Goal: Information Seeking & Learning: Learn about a topic

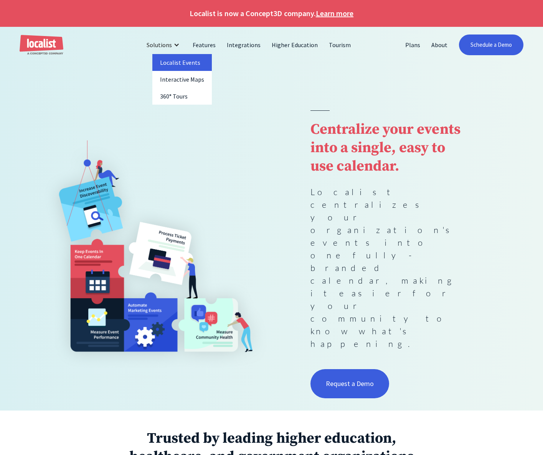
click at [183, 61] on link "Localist Events" at bounding box center [182, 62] width 60 height 17
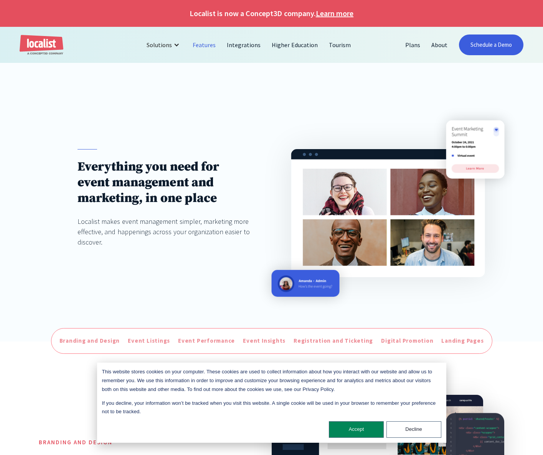
click at [208, 43] on link "Features" at bounding box center [204, 45] width 34 height 18
click at [173, 66] on link "Localist Events" at bounding box center [182, 62] width 60 height 17
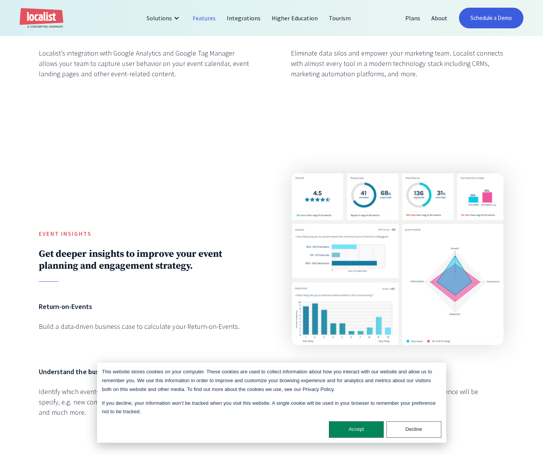
scroll to position [1319, 0]
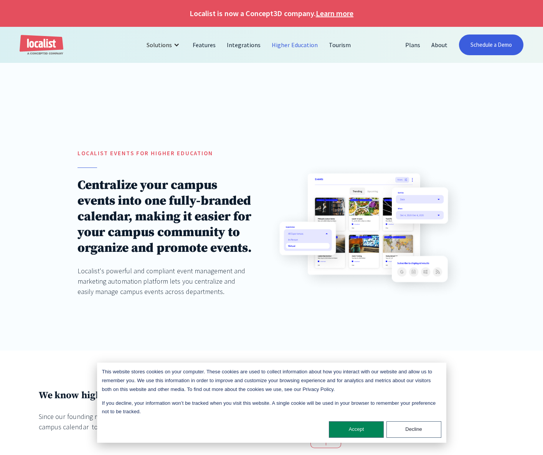
click at [378, 206] on img at bounding box center [366, 230] width 198 height 138
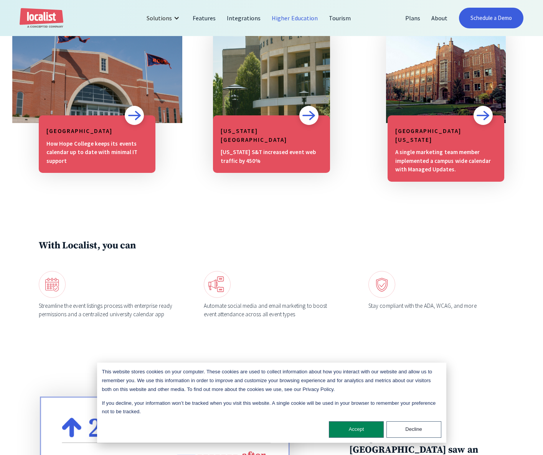
scroll to position [668, 0]
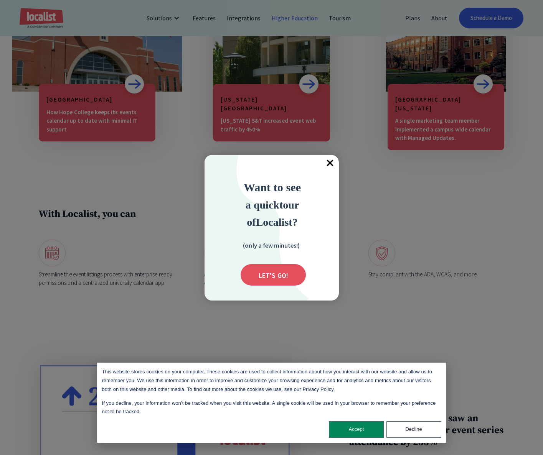
click at [44, 14] on div at bounding box center [271, 227] width 543 height 455
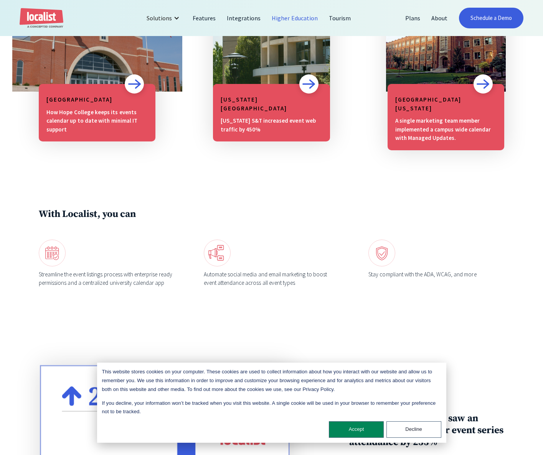
click at [47, 19] on img "home" at bounding box center [42, 18] width 44 height 20
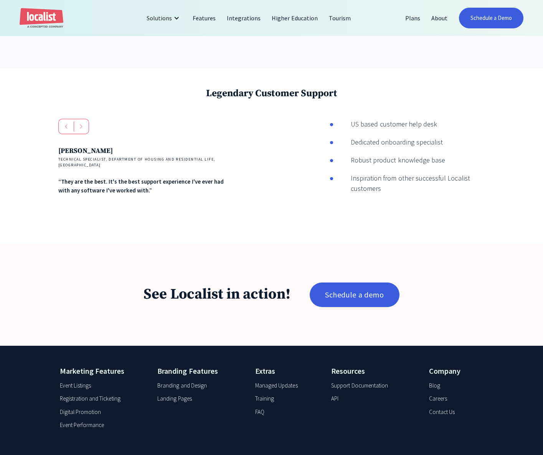
scroll to position [1091, 0]
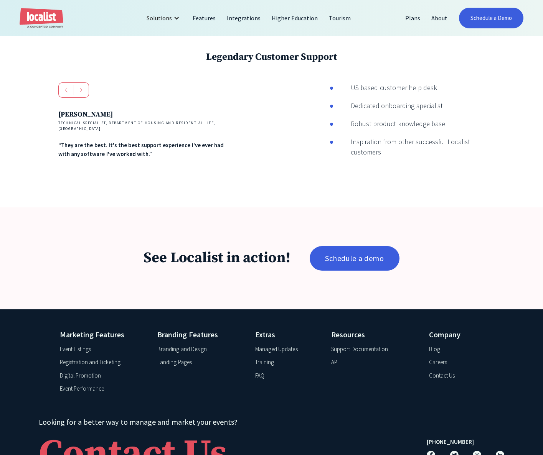
click at [395, 431] on button "Decline" at bounding box center [413, 429] width 55 height 16
